Goal: Information Seeking & Learning: Learn about a topic

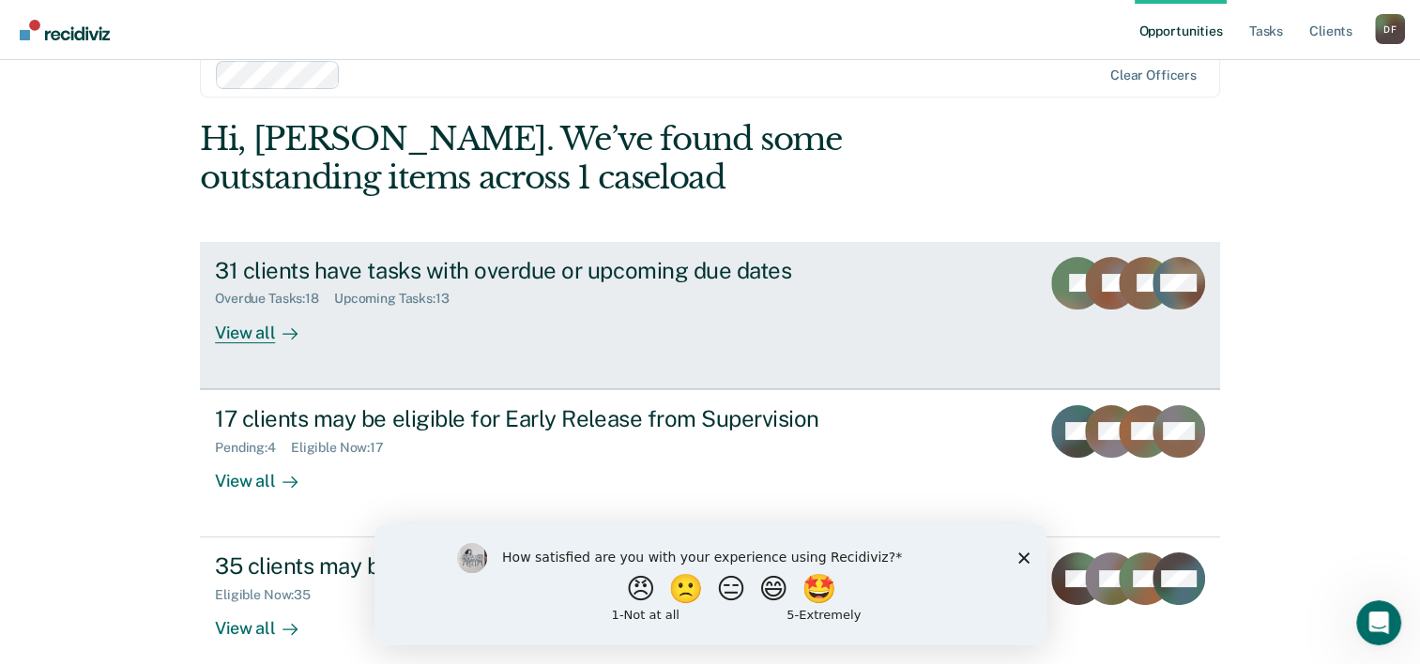
scroll to position [57, 0]
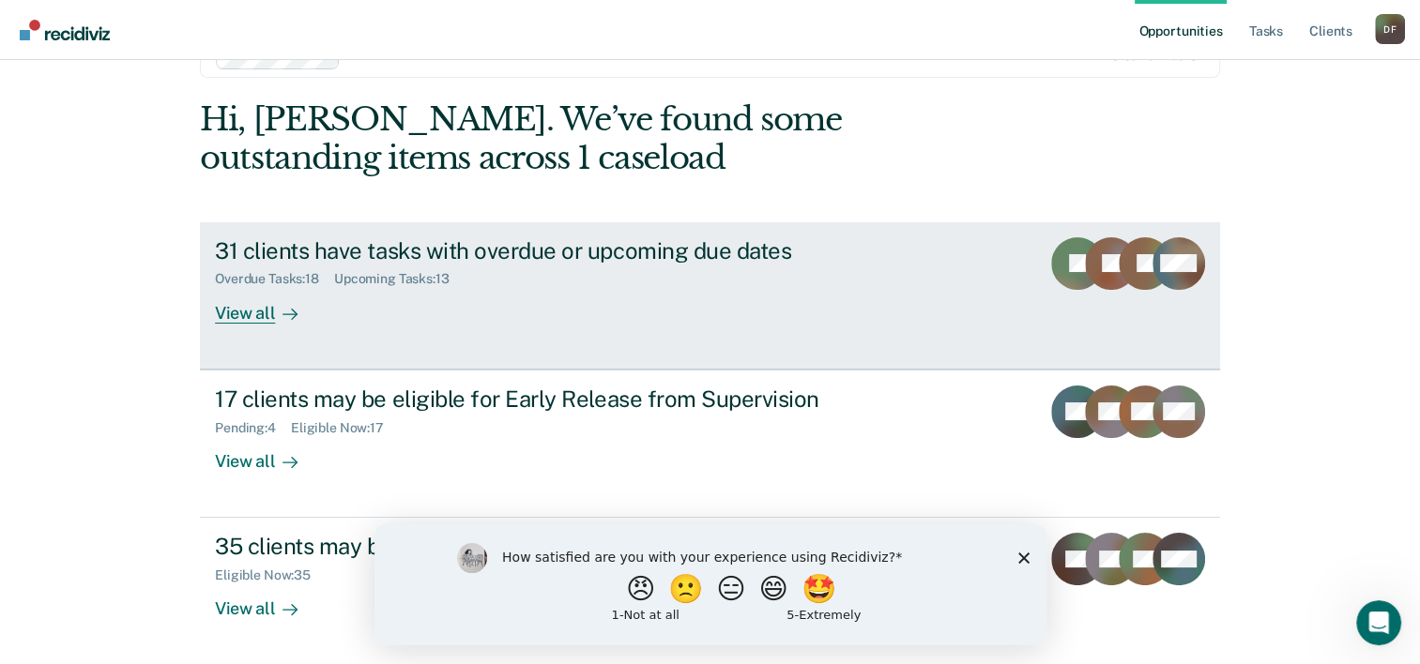
click at [236, 309] on div "View all" at bounding box center [267, 305] width 105 height 37
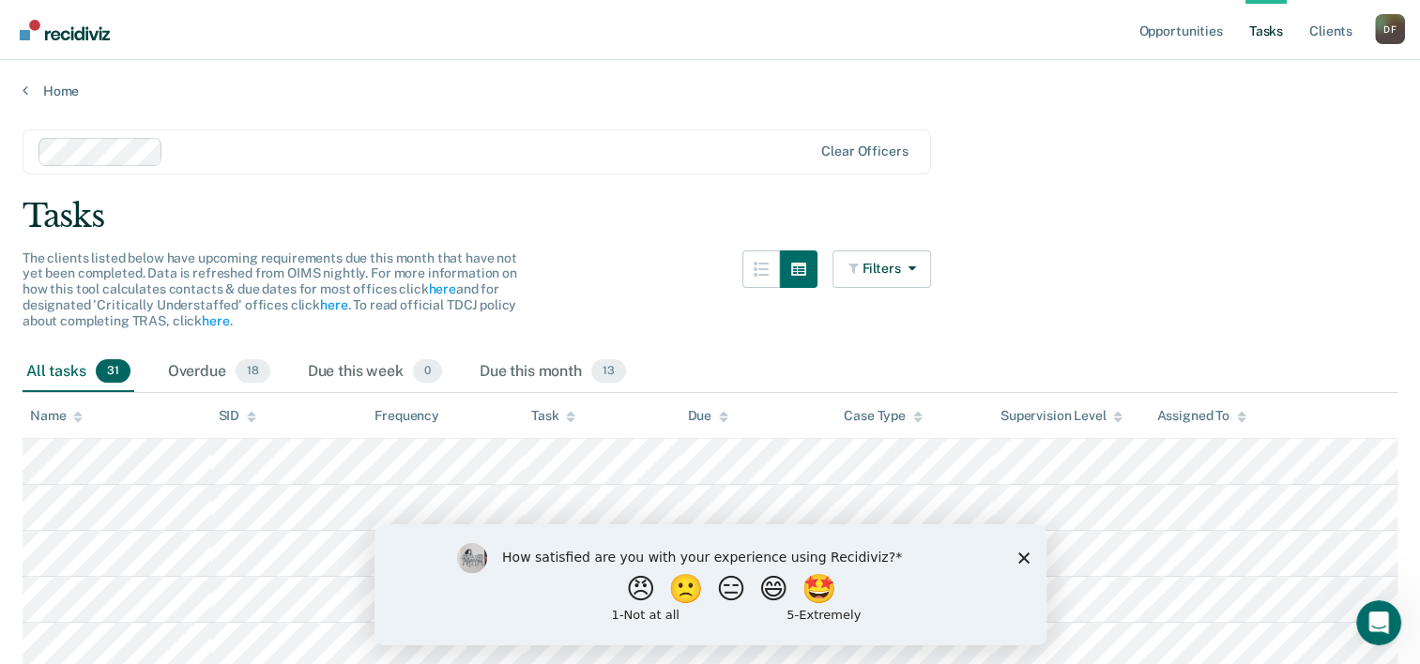
scroll to position [94, 0]
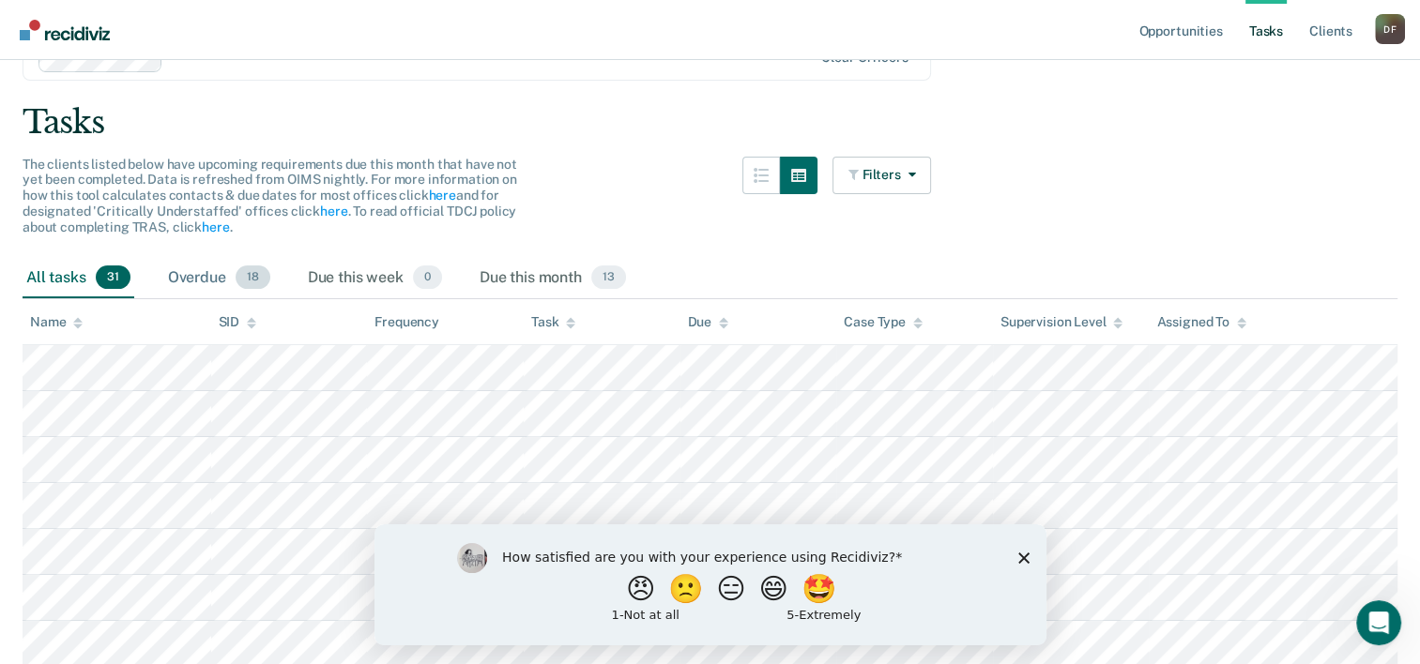
click at [247, 274] on span "18" at bounding box center [253, 278] width 35 height 24
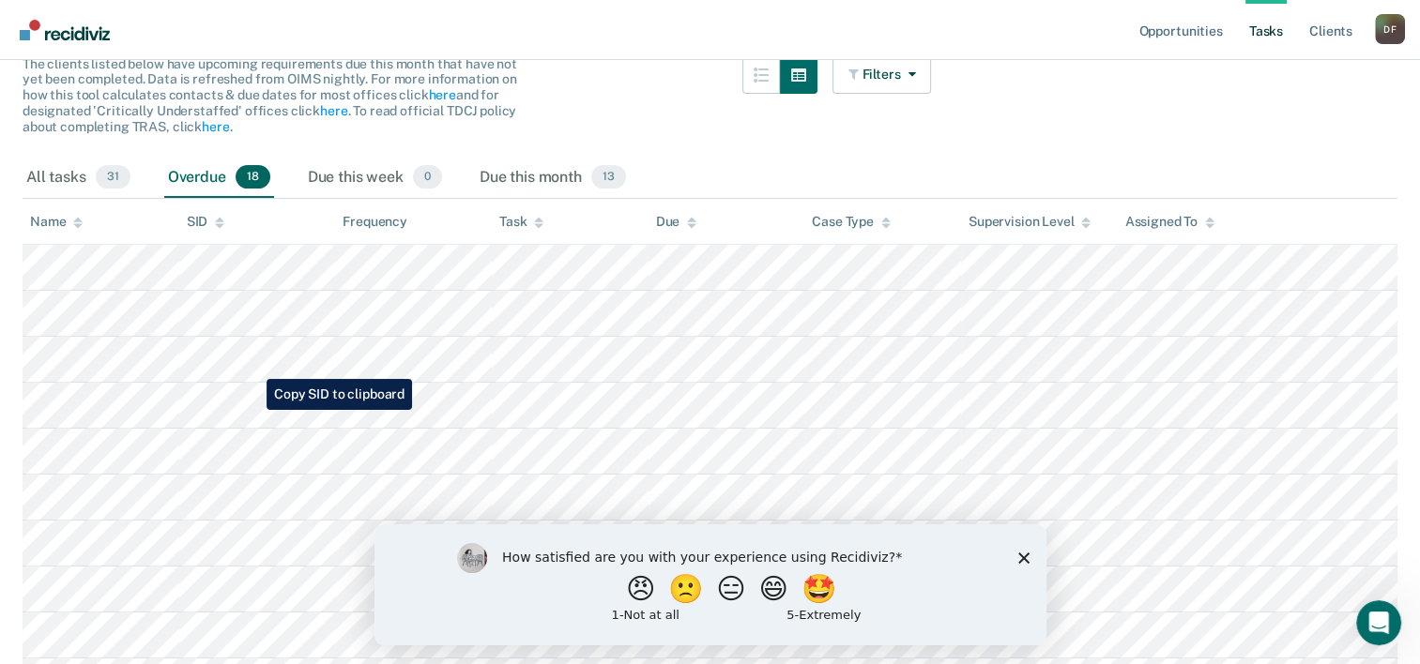
scroll to position [0, 0]
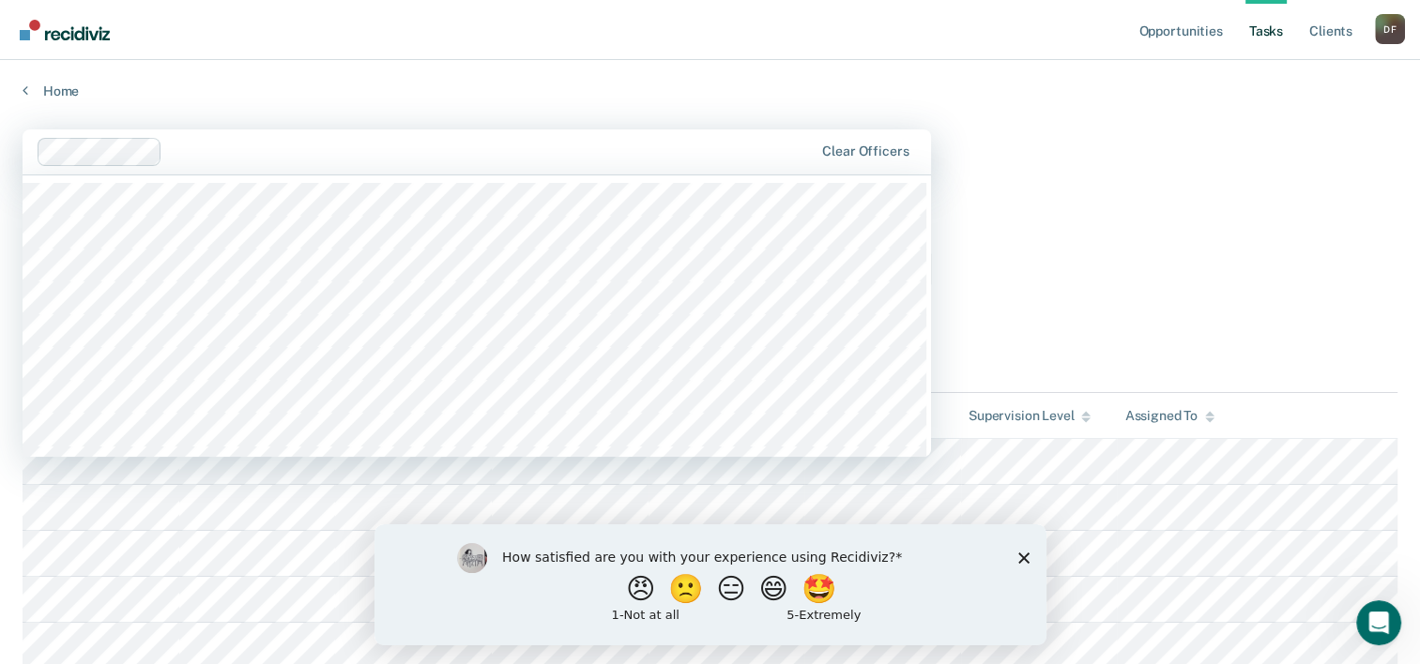
click at [533, 152] on div at bounding box center [491, 152] width 643 height 22
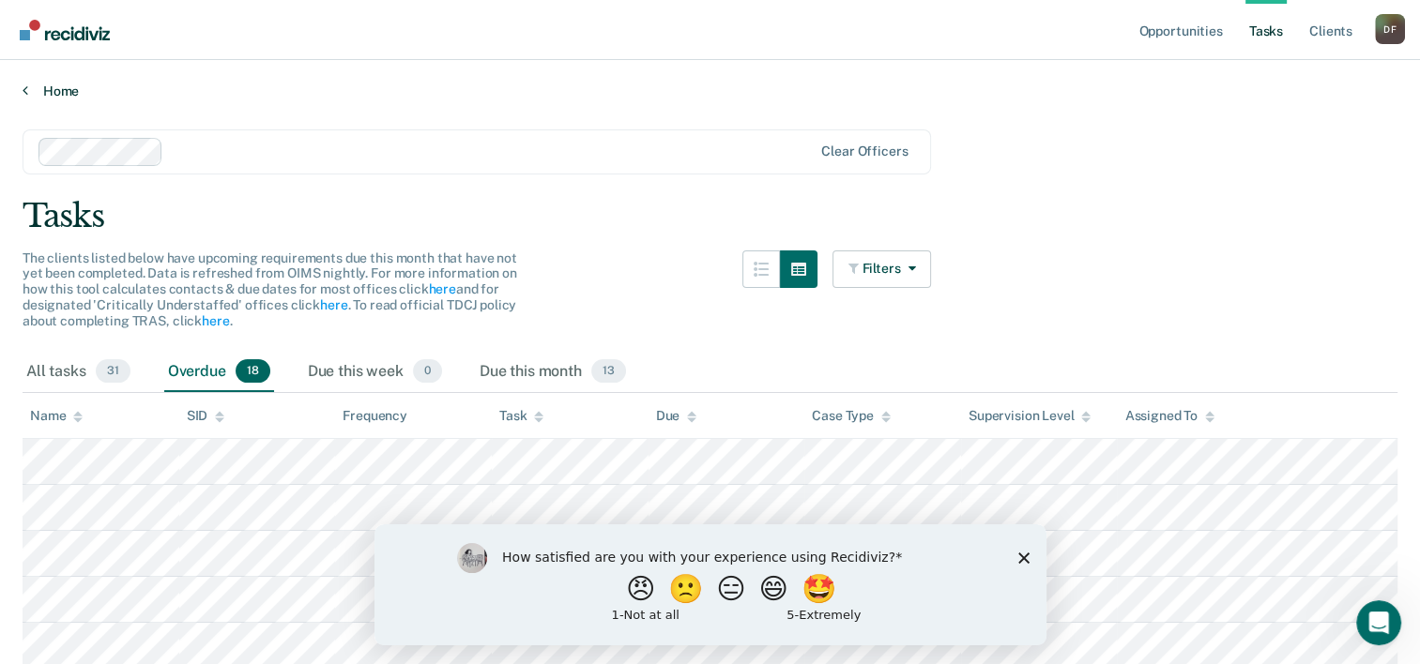
click at [582, 89] on link "Home" at bounding box center [710, 91] width 1375 height 17
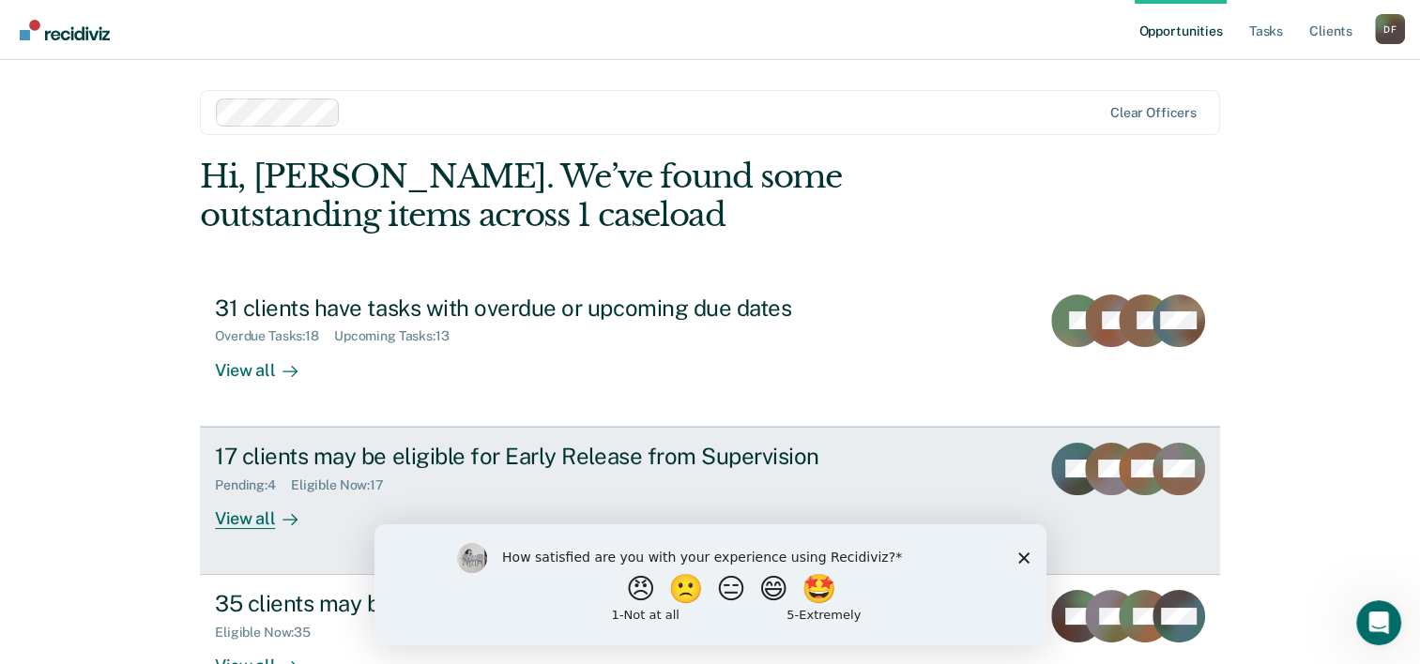
click at [235, 521] on div "View all" at bounding box center [267, 511] width 105 height 37
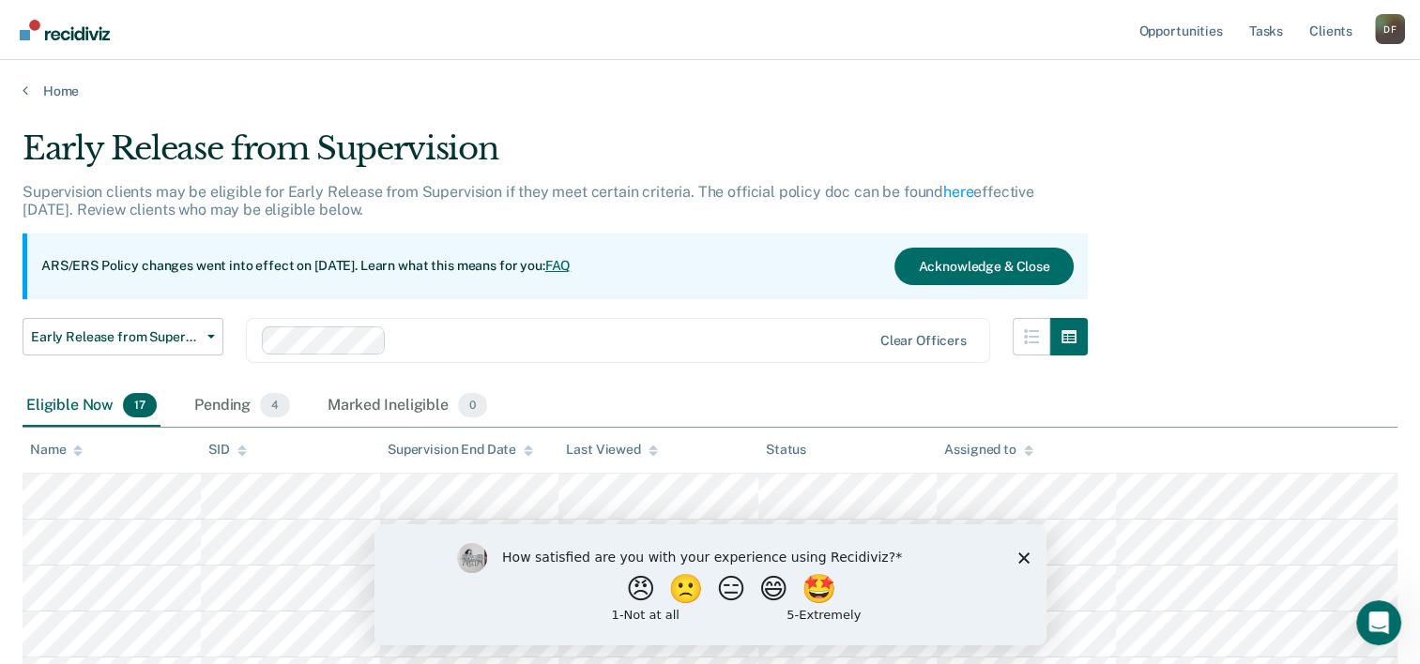
click at [1024, 559] on polygon "Close survey" at bounding box center [1022, 557] width 11 height 11
